Goal: Information Seeking & Learning: Learn about a topic

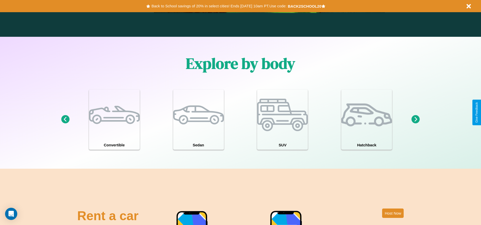
scroll to position [727, 0]
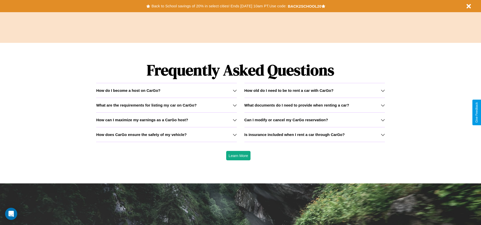
click at [166, 134] on h3 "How does CarGo ensure the safety of my vehicle?" at bounding box center [141, 134] width 90 height 4
click at [234, 134] on icon at bounding box center [235, 135] width 4 height 4
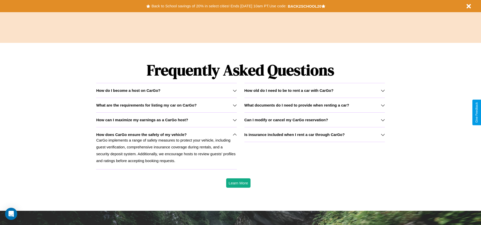
click at [234, 120] on icon at bounding box center [235, 120] width 4 height 4
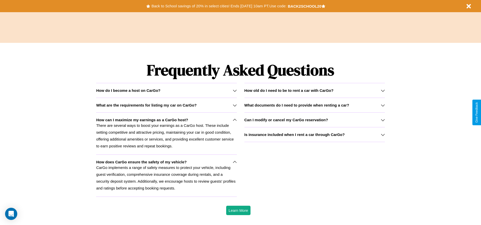
click at [166, 175] on p "CarGo implements a range of safety measures to protect your vehicle, including …" at bounding box center [166, 177] width 140 height 27
click at [382, 120] on icon at bounding box center [383, 120] width 4 height 4
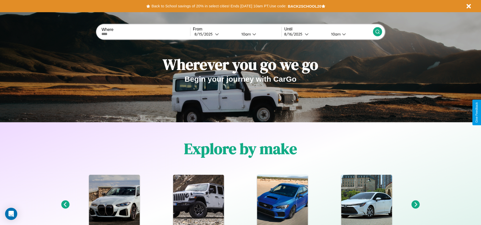
scroll to position [0, 0]
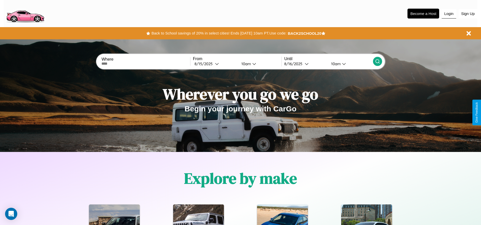
click at [449, 13] on button "Login" at bounding box center [448, 14] width 14 height 10
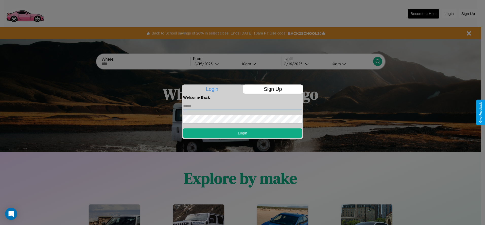
click at [242, 106] on input "text" at bounding box center [242, 106] width 119 height 8
type input "**********"
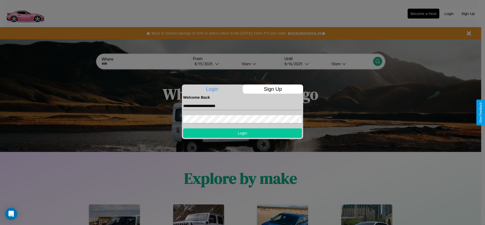
click at [242, 133] on button "Login" at bounding box center [242, 132] width 119 height 9
